Goal: Find specific page/section: Find specific page/section

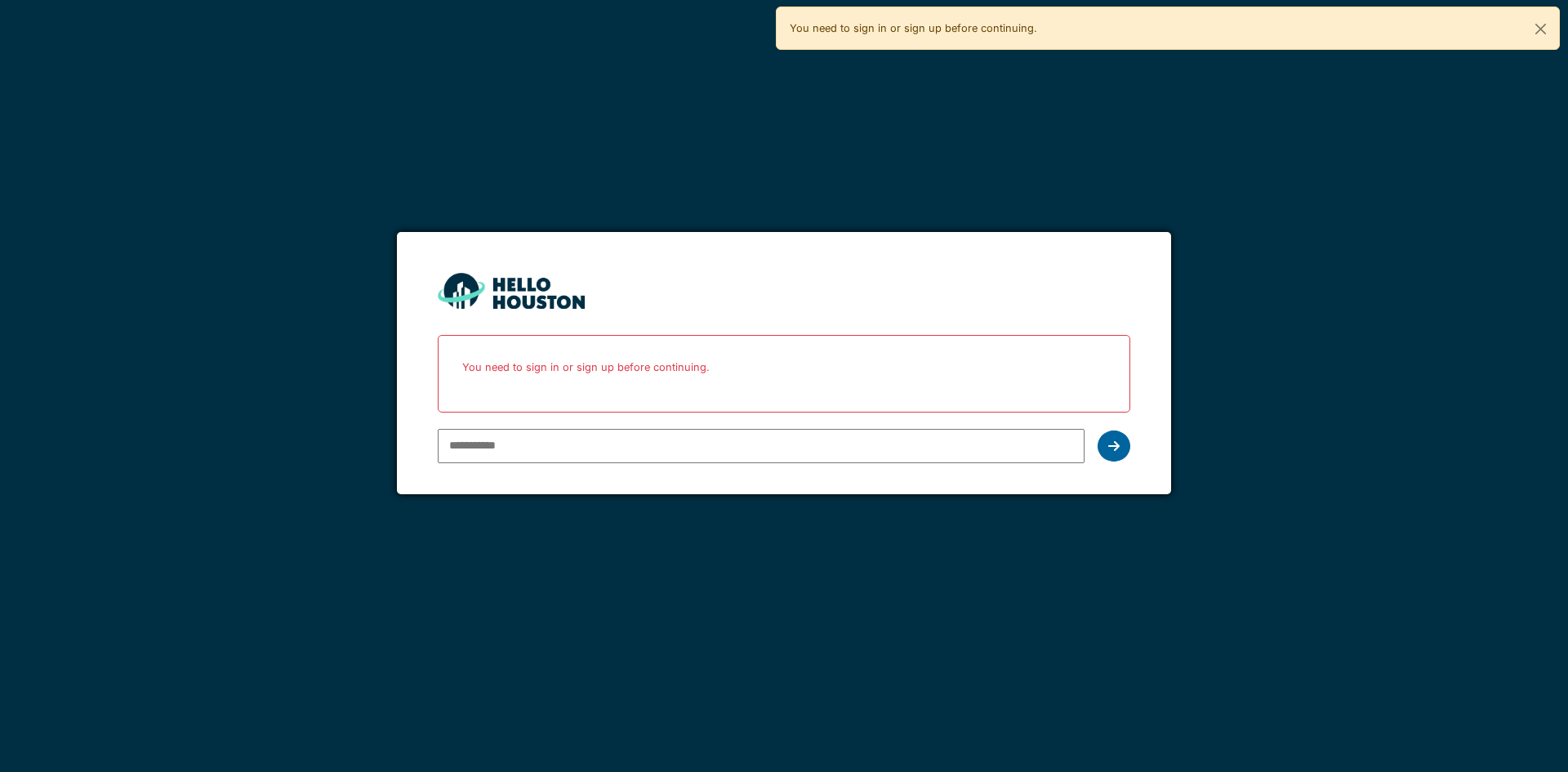
type input "**********"
click at [1117, 448] on icon at bounding box center [1114, 446] width 12 height 13
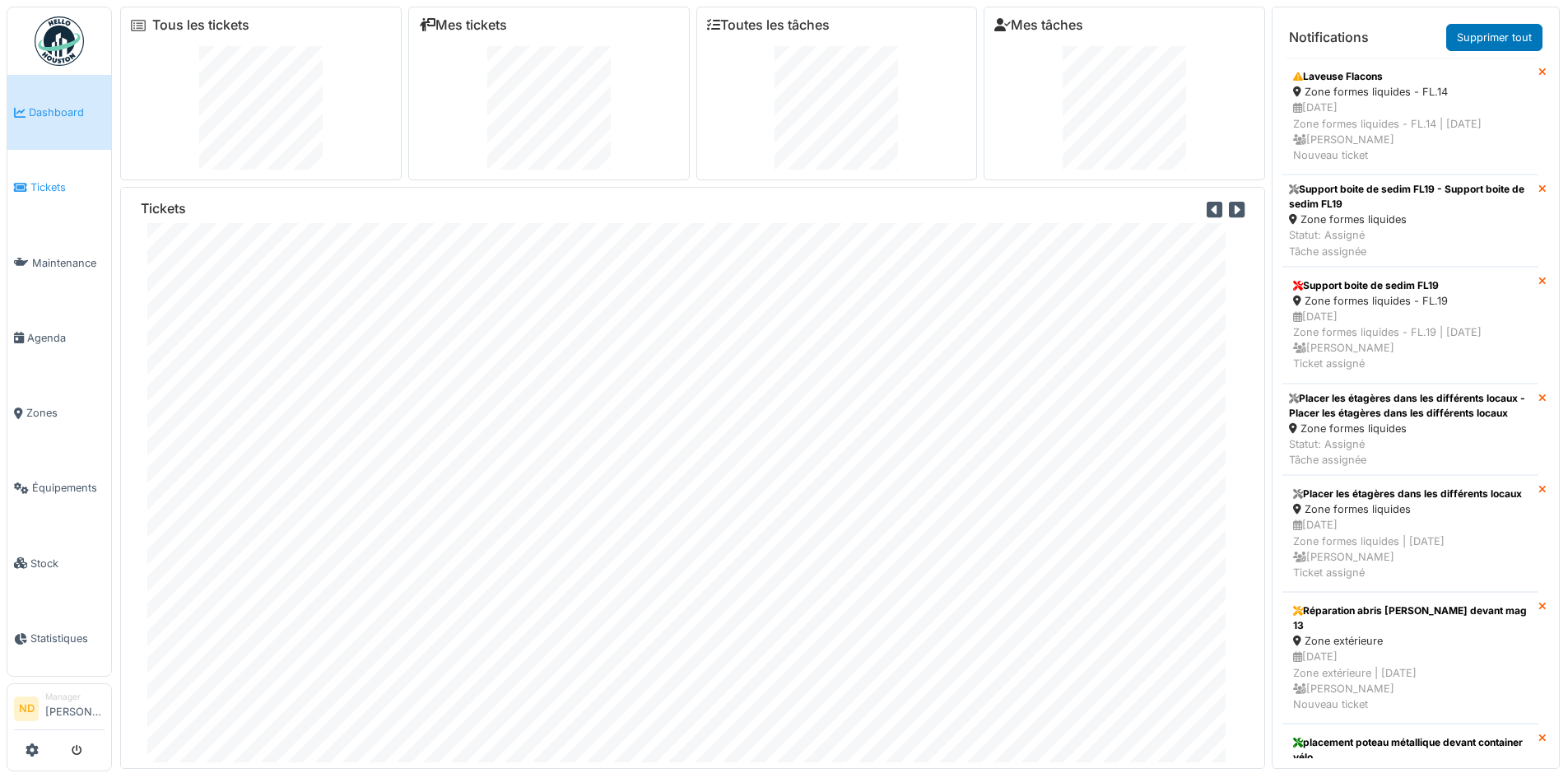
click at [52, 184] on span "Tickets" at bounding box center [68, 187] width 75 height 15
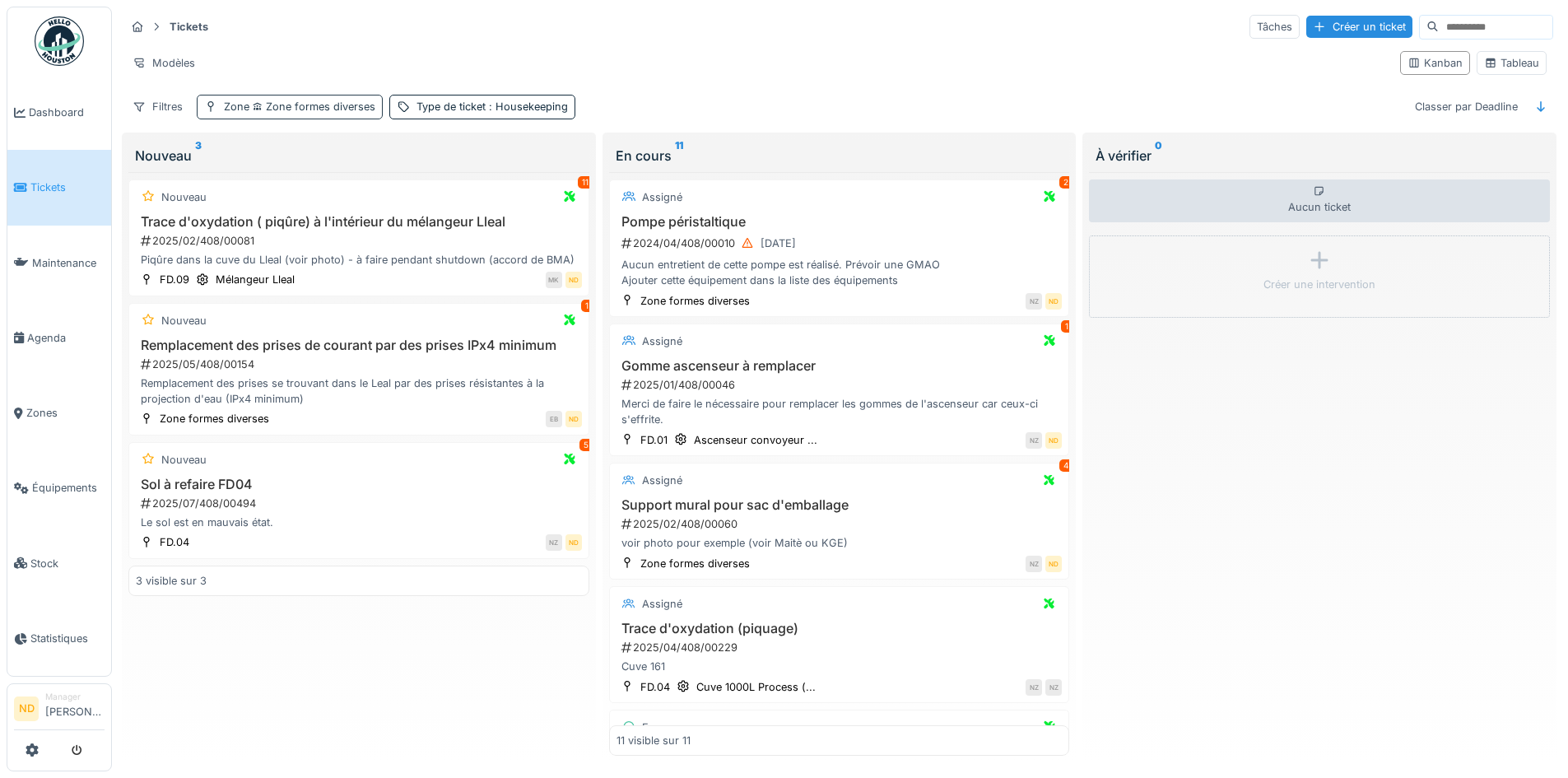
click at [317, 108] on span "Zone formes diverses" at bounding box center [312, 107] width 126 height 13
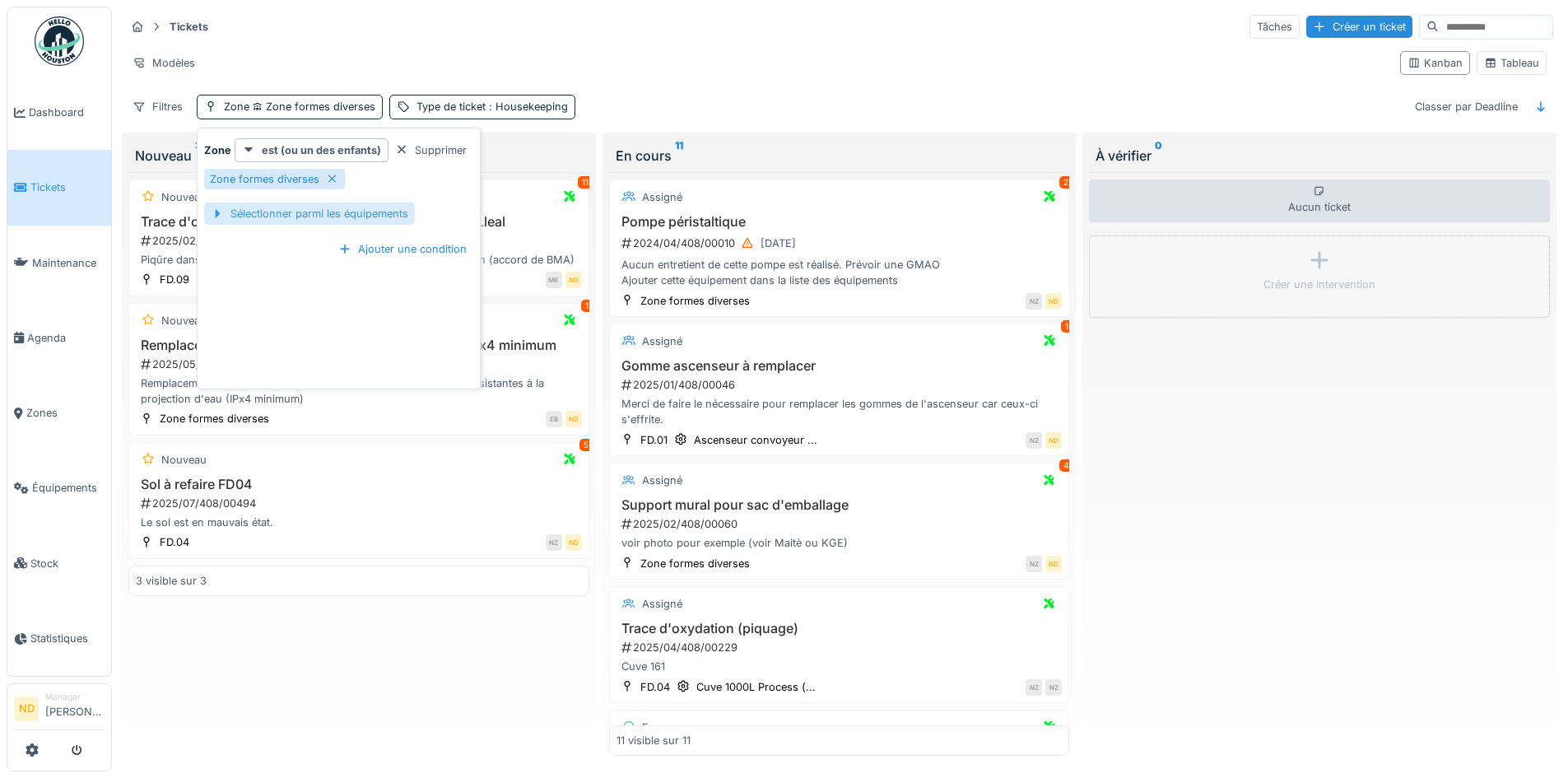
click at [298, 211] on div "Sélectionner parmi les équipements" at bounding box center [309, 213] width 211 height 22
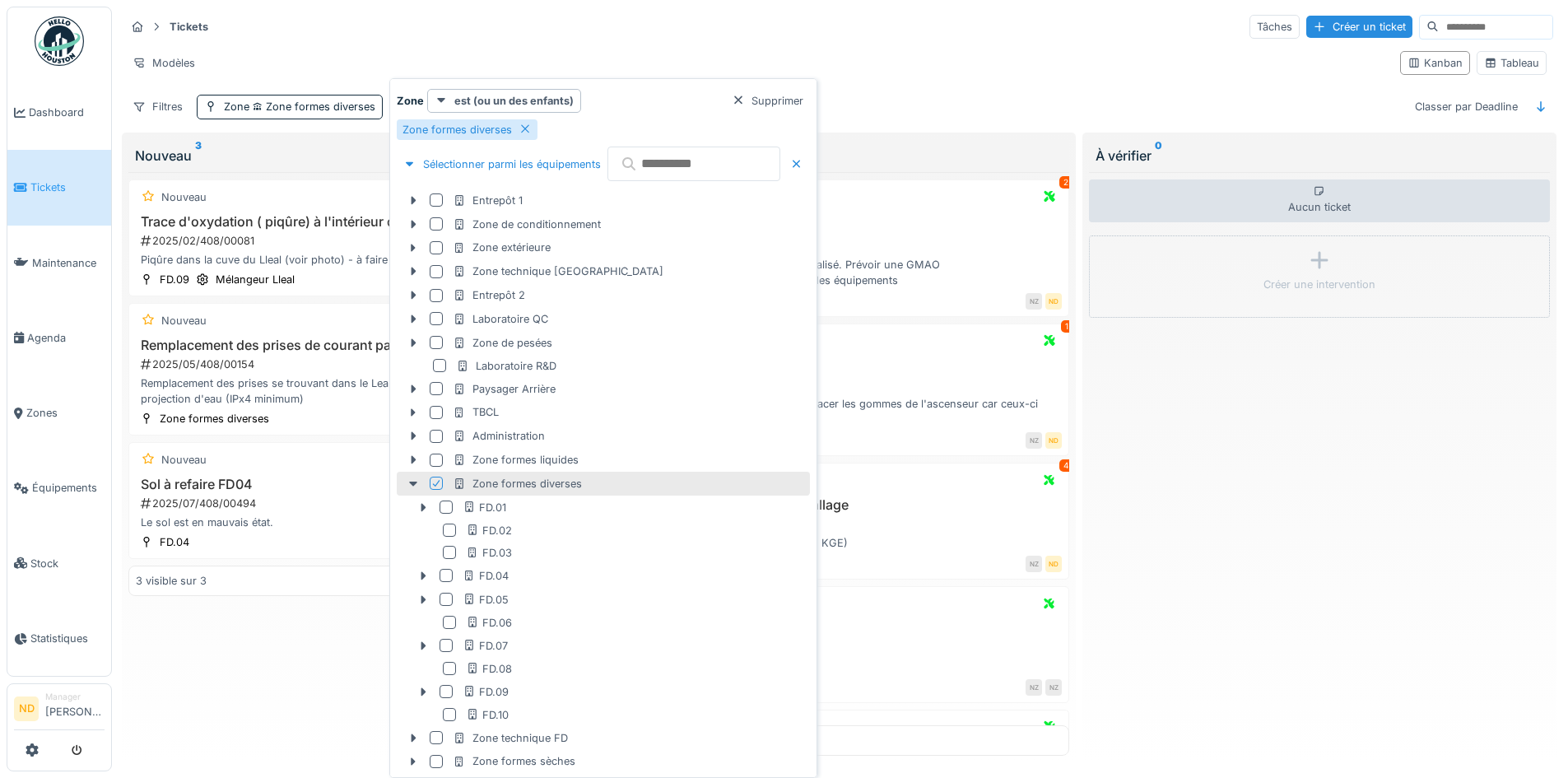
click at [433, 483] on icon at bounding box center [437, 483] width 10 height 8
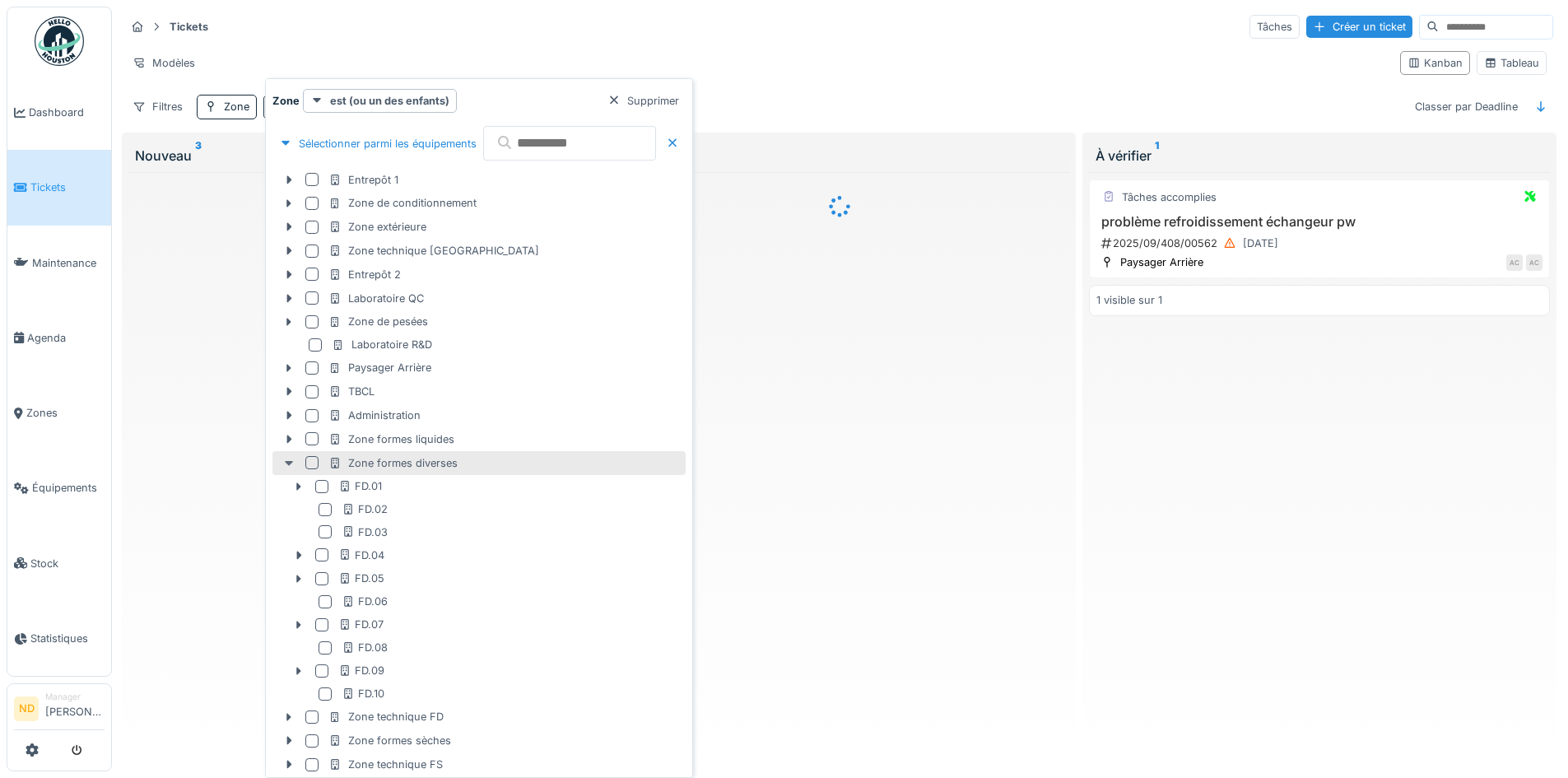
click at [288, 465] on icon at bounding box center [289, 464] width 8 height 5
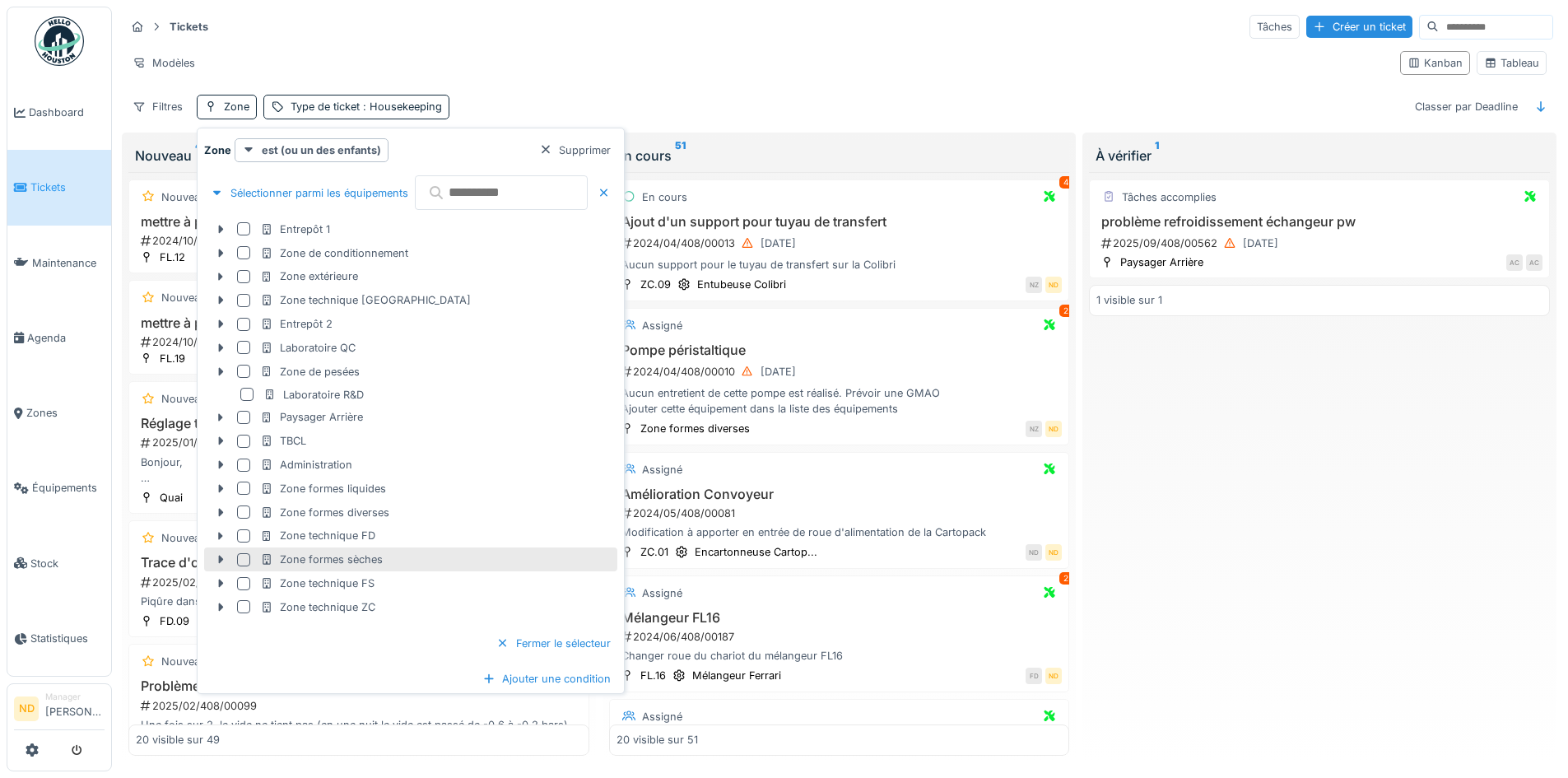
click at [244, 558] on div at bounding box center [244, 560] width 14 height 14
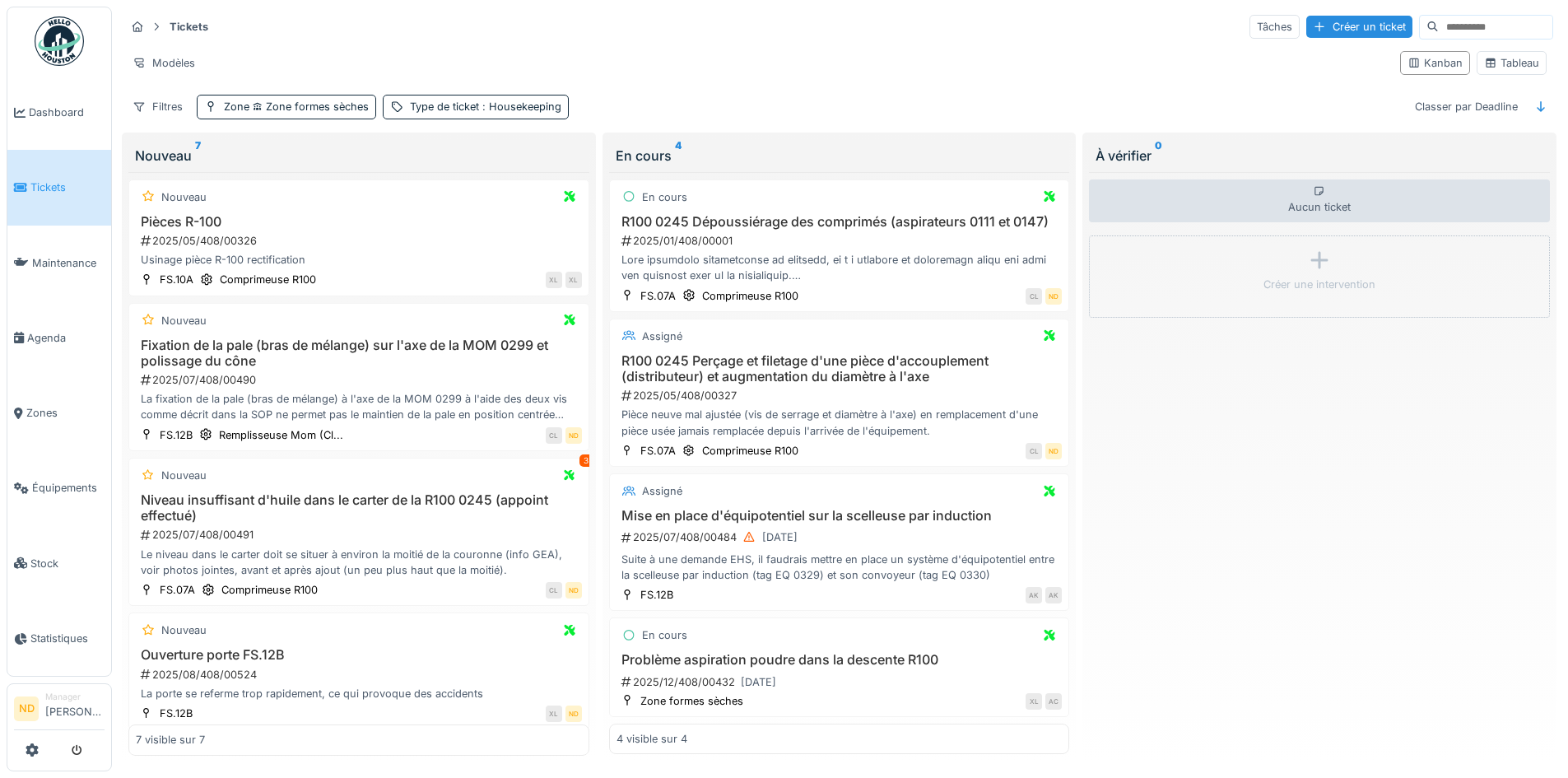
click at [1316, 579] on div "Aucun ticket Créer une intervention" at bounding box center [1319, 464] width 461 height 584
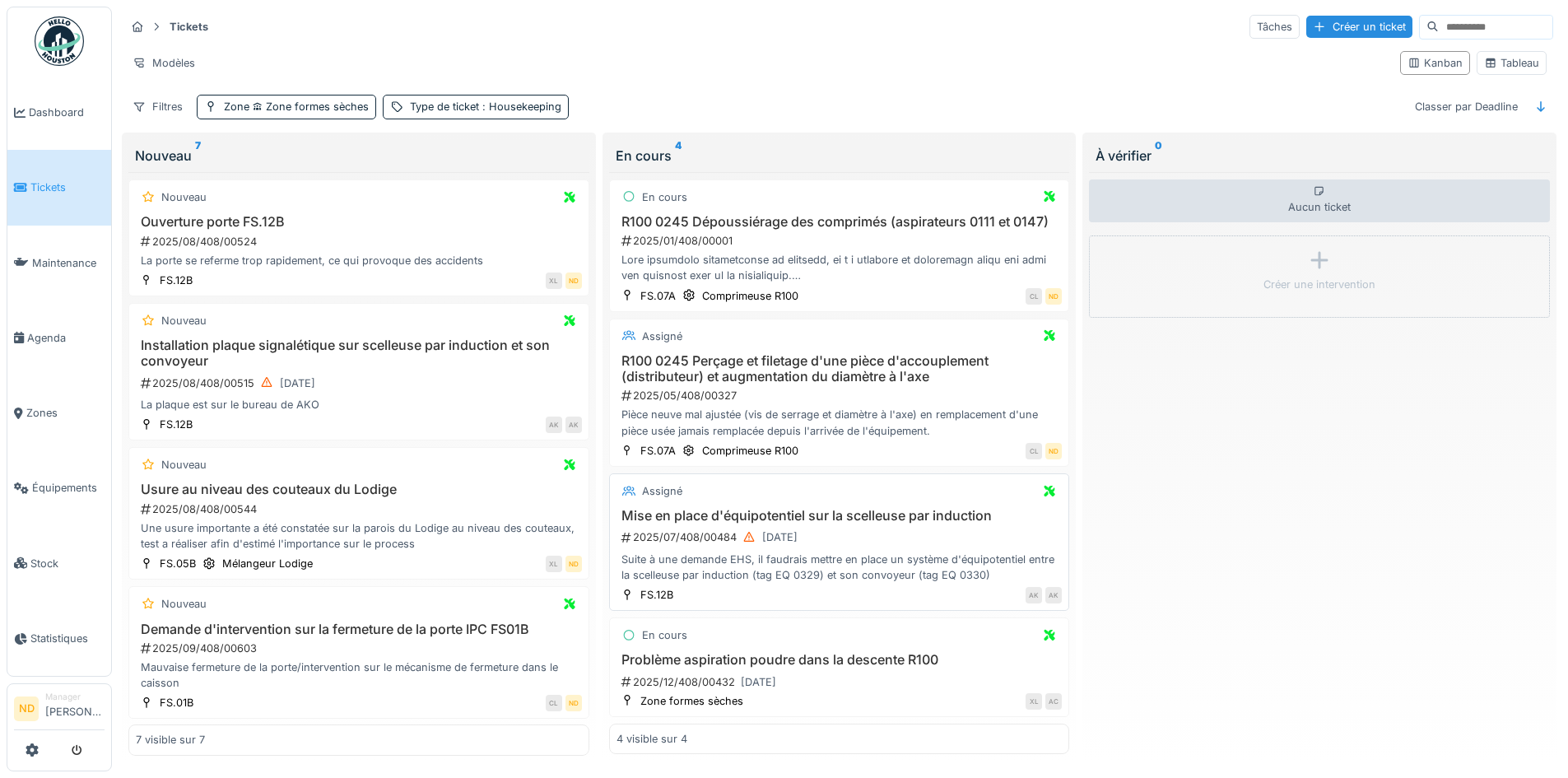
scroll to position [10, 0]
click at [60, 24] on img at bounding box center [59, 41] width 49 height 49
